Goal: Task Accomplishment & Management: Complete application form

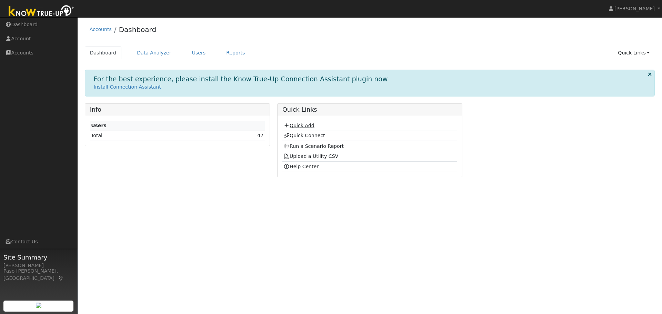
click at [293, 125] on link "Quick Add" at bounding box center [298, 126] width 31 height 6
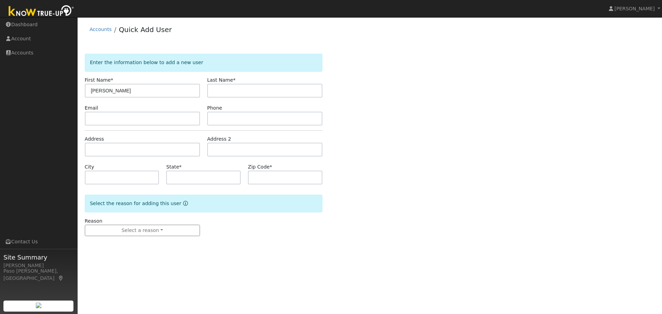
type input "[PERSON_NAME]"
click at [113, 148] on input "text" at bounding box center [142, 150] width 115 height 14
click at [154, 148] on input "text" at bounding box center [142, 150] width 115 height 14
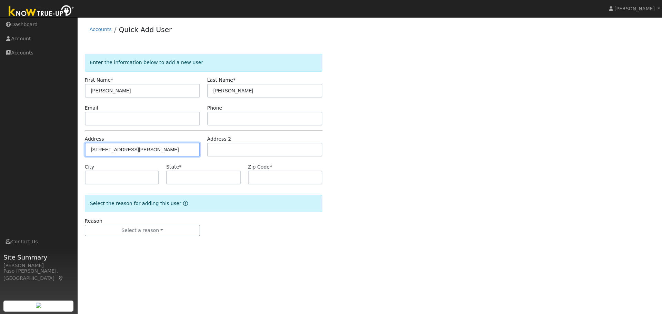
type input "[STREET_ADDRESS]"
type input "Paso Robles"
type input "CA"
type input "93446"
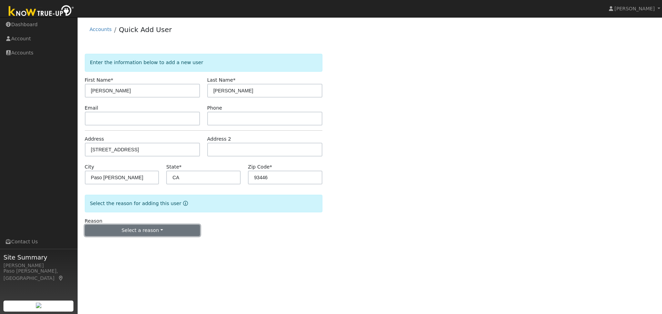
click at [160, 232] on button "Select a reason" at bounding box center [142, 231] width 115 height 12
click at [132, 256] on link "New customer adding solar" at bounding box center [123, 255] width 76 height 10
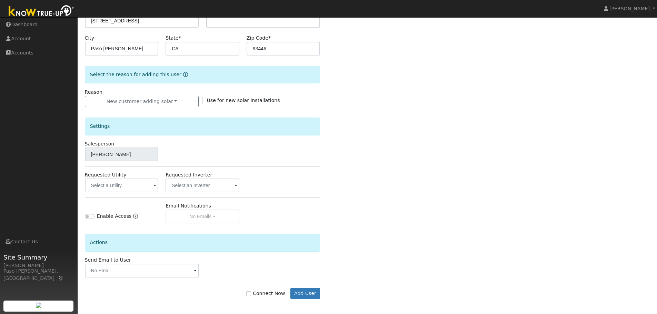
scroll to position [131, 0]
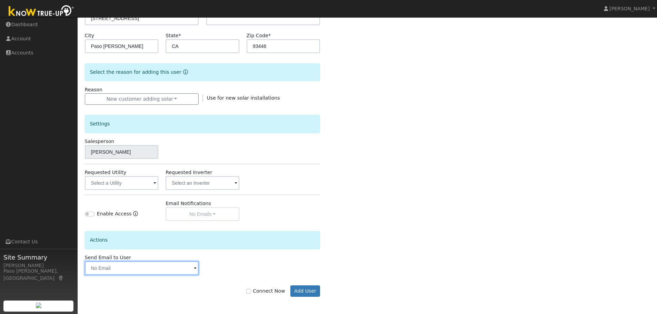
click at [138, 272] on input "text" at bounding box center [142, 268] width 114 height 14
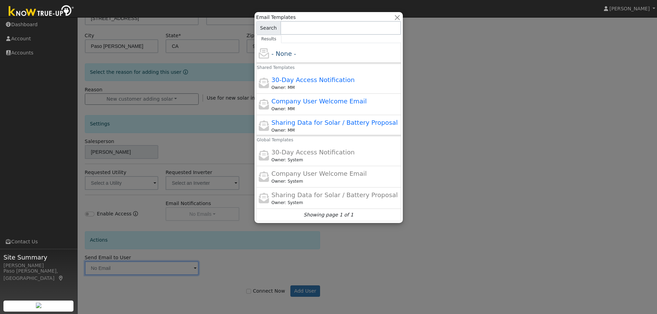
click at [368, 244] on div at bounding box center [328, 157] width 657 height 314
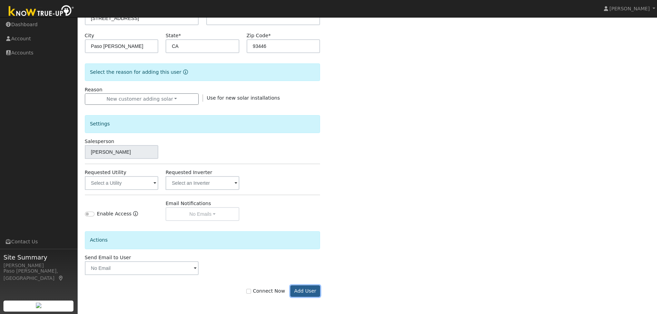
click at [312, 293] on button "Add User" at bounding box center [305, 292] width 30 height 12
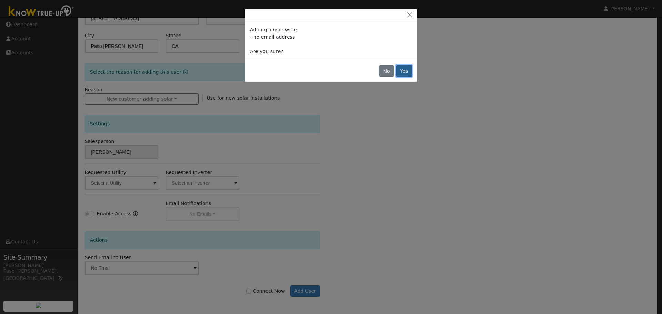
click at [404, 67] on button "Yes" at bounding box center [404, 71] width 16 height 12
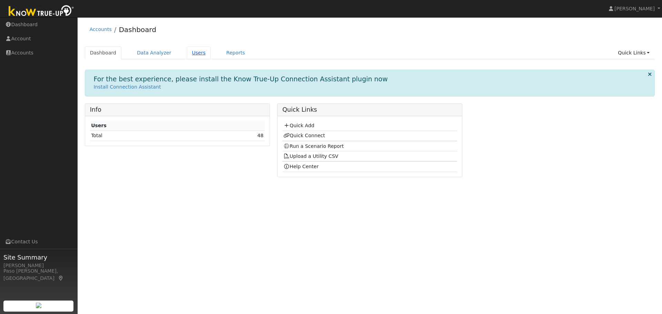
click at [191, 53] on link "Users" at bounding box center [199, 53] width 24 height 13
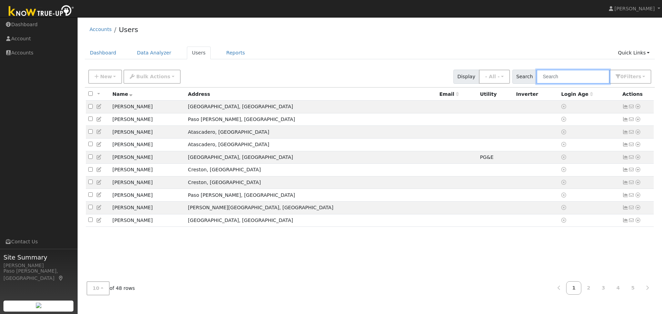
click at [566, 75] on input "text" at bounding box center [573, 77] width 73 height 14
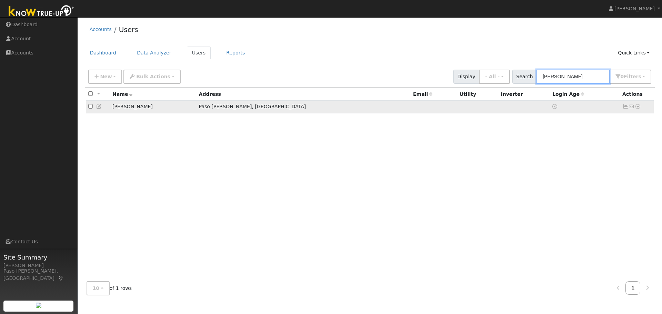
type input "kevin"
click at [638, 108] on icon at bounding box center [638, 106] width 6 height 5
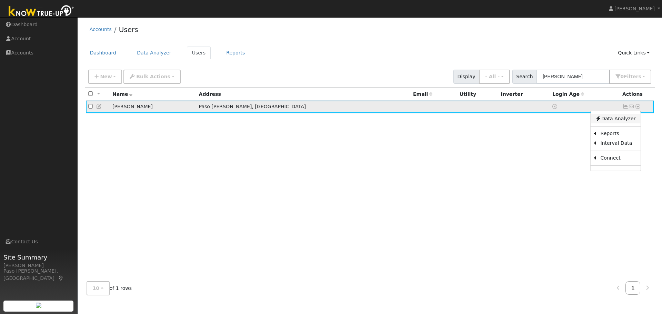
click at [624, 123] on link "Data Analyzer" at bounding box center [615, 119] width 50 height 10
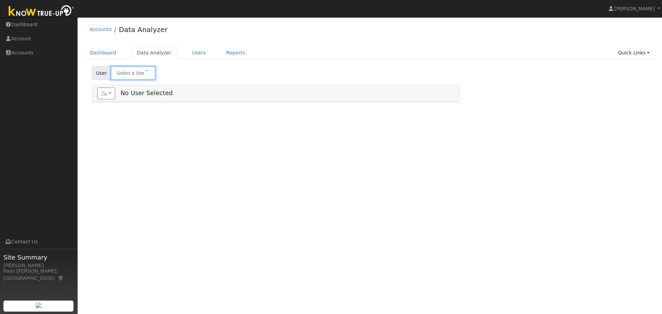
type input "[PERSON_NAME]"
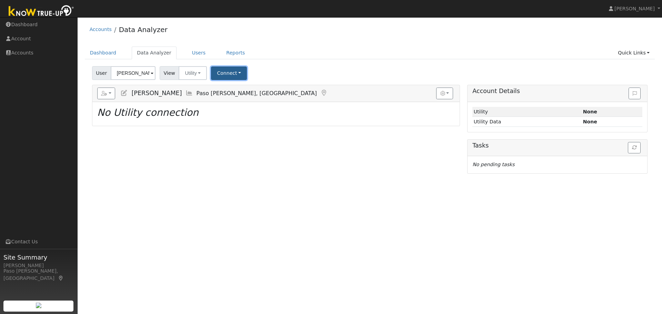
click at [217, 71] on button "Connect" at bounding box center [229, 73] width 36 height 13
click at [239, 90] on link "Select a Provider" at bounding box center [239, 88] width 54 height 10
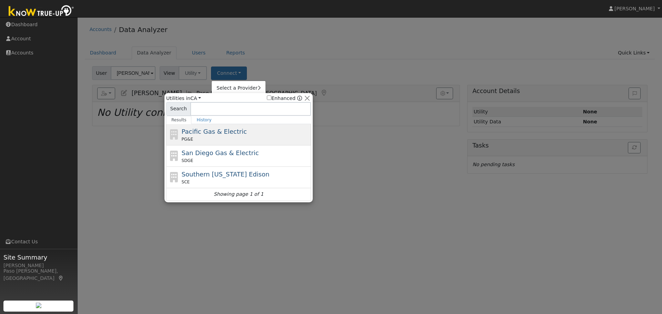
click at [210, 137] on div "PG&E" at bounding box center [246, 139] width 128 height 6
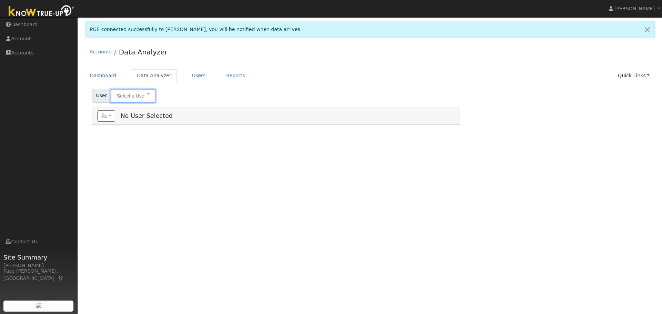
type input "[PERSON_NAME]"
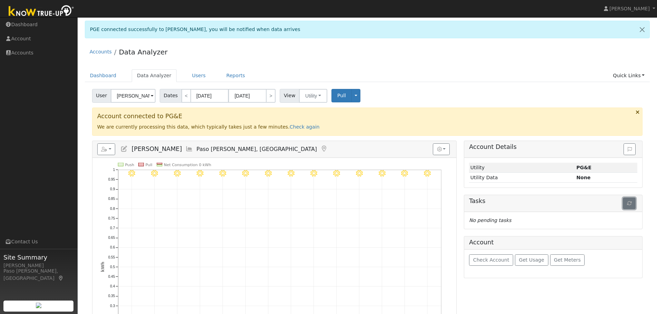
click at [632, 203] on button "button" at bounding box center [629, 204] width 13 height 12
click at [339, 99] on button "Pull" at bounding box center [341, 95] width 20 height 13
click at [631, 203] on h5 "Tasks" at bounding box center [553, 201] width 168 height 7
click at [586, 203] on h5 "Tasks" at bounding box center [553, 201] width 168 height 7
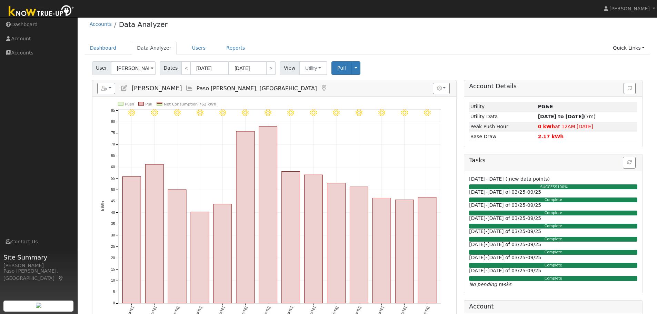
scroll to position [60, 0]
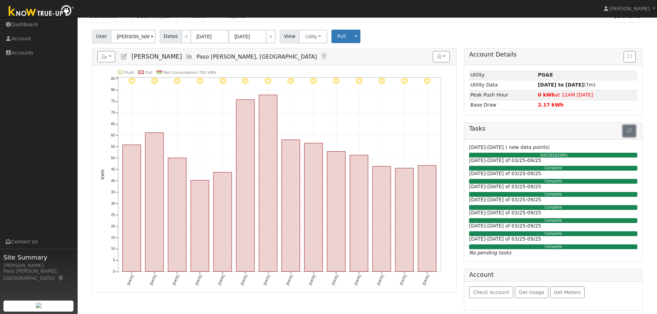
click at [632, 131] on button "button" at bounding box center [629, 131] width 13 height 12
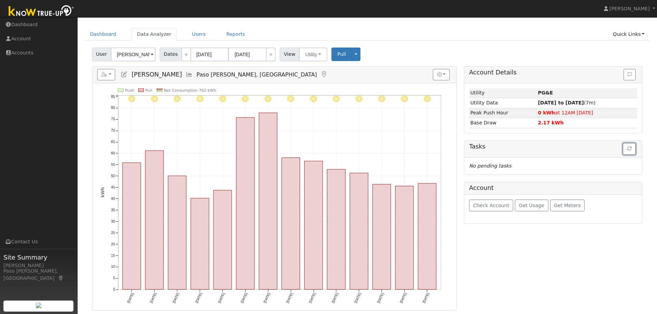
scroll to position [41, 0]
click at [113, 74] on button "button" at bounding box center [106, 75] width 18 height 12
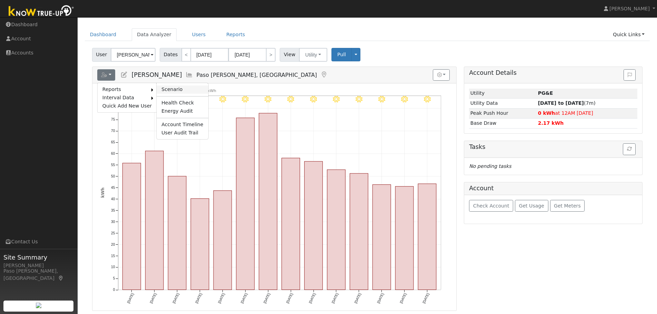
click at [184, 89] on link "Scenario" at bounding box center [182, 90] width 51 height 8
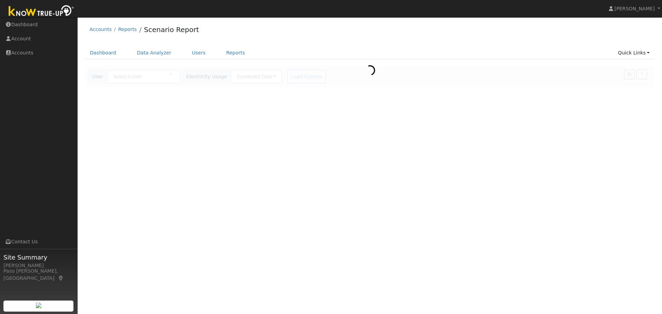
type input "[PERSON_NAME]"
